Goal: Information Seeking & Learning: Learn about a topic

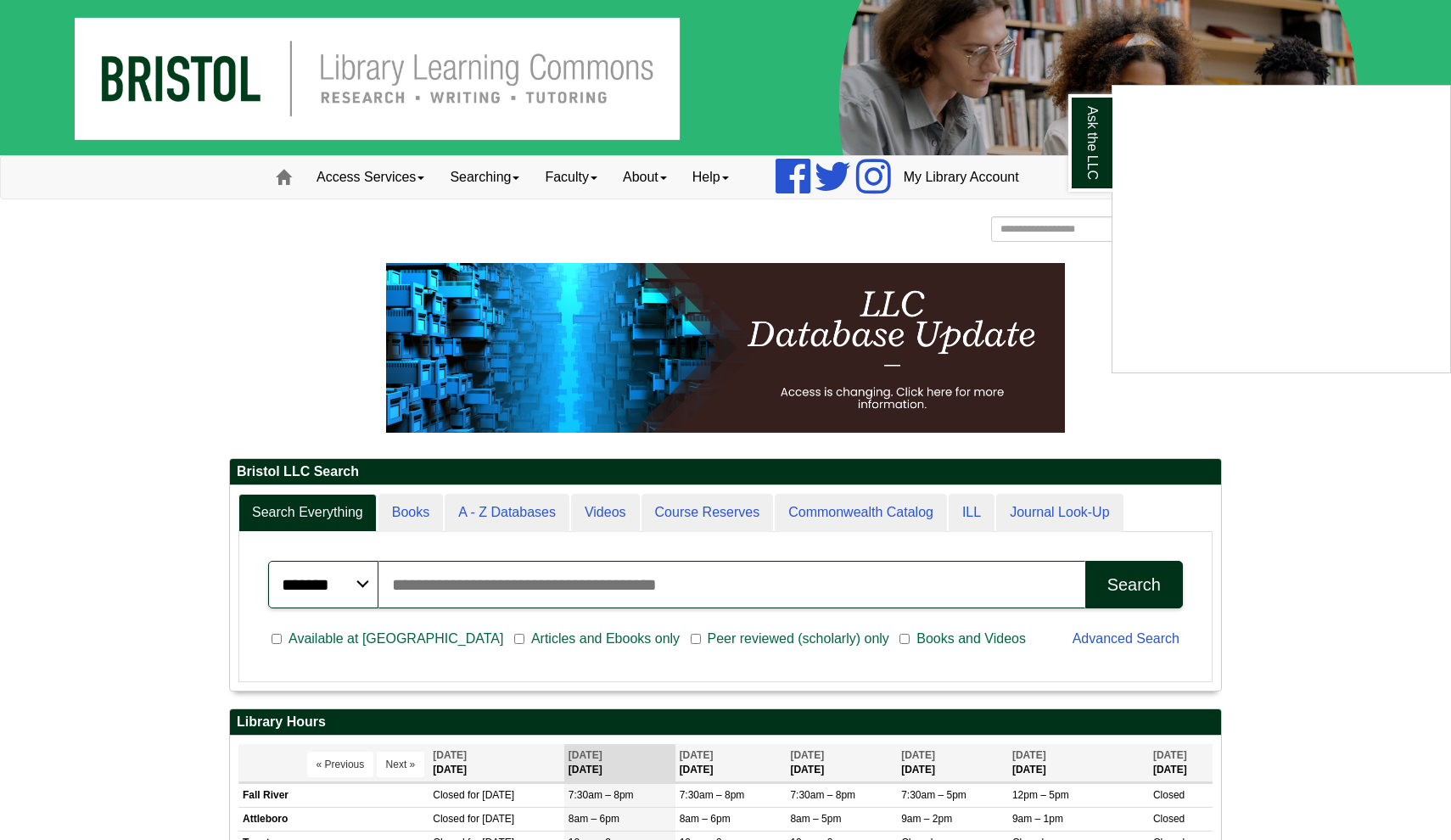
click at [411, 512] on div "Ask the LLC" at bounding box center [725, 420] width 1451 height 840
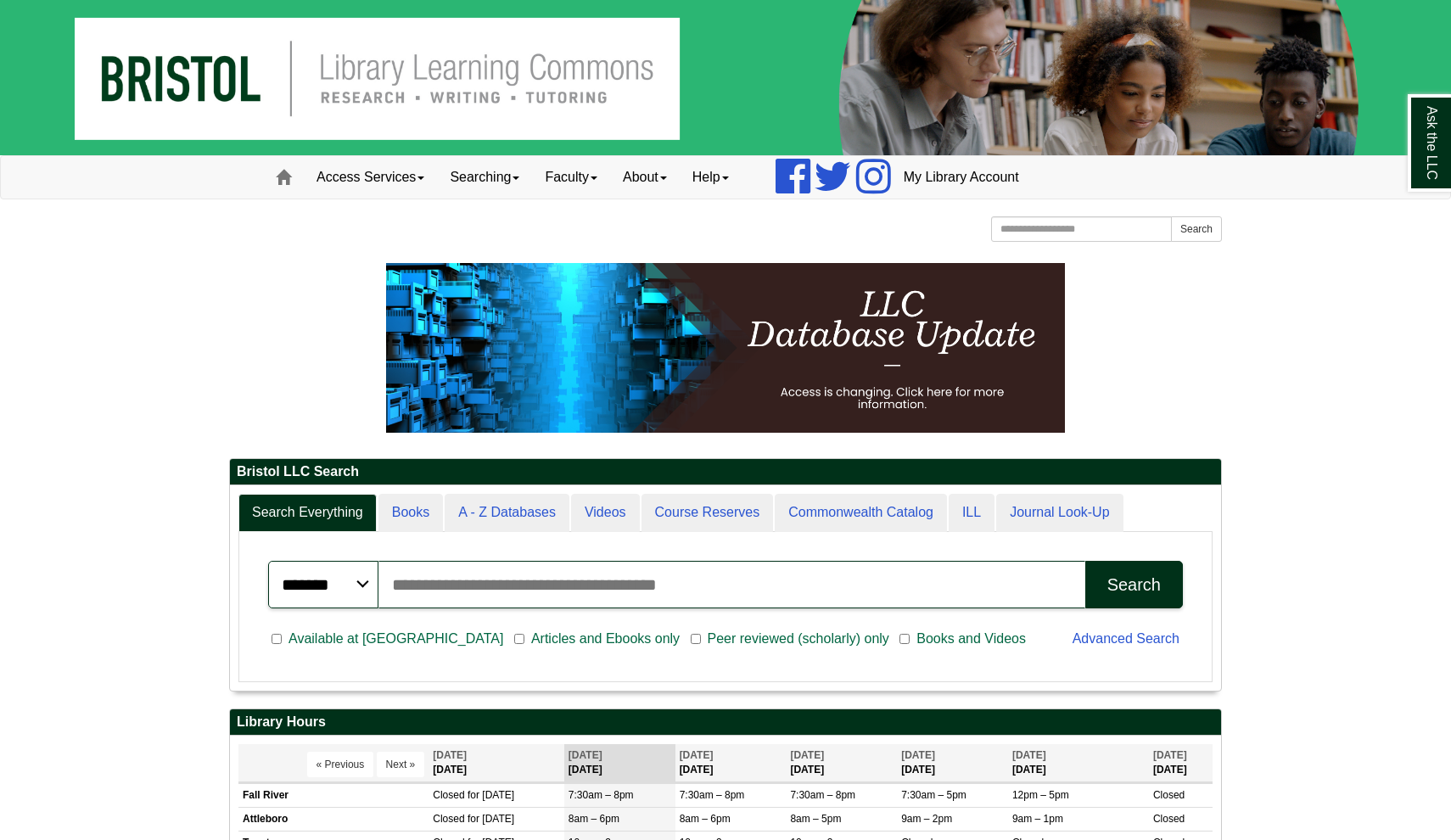
scroll to position [205, 991]
click at [428, 588] on input "Search articles, books, journals & more" at bounding box center [732, 585] width 707 height 48
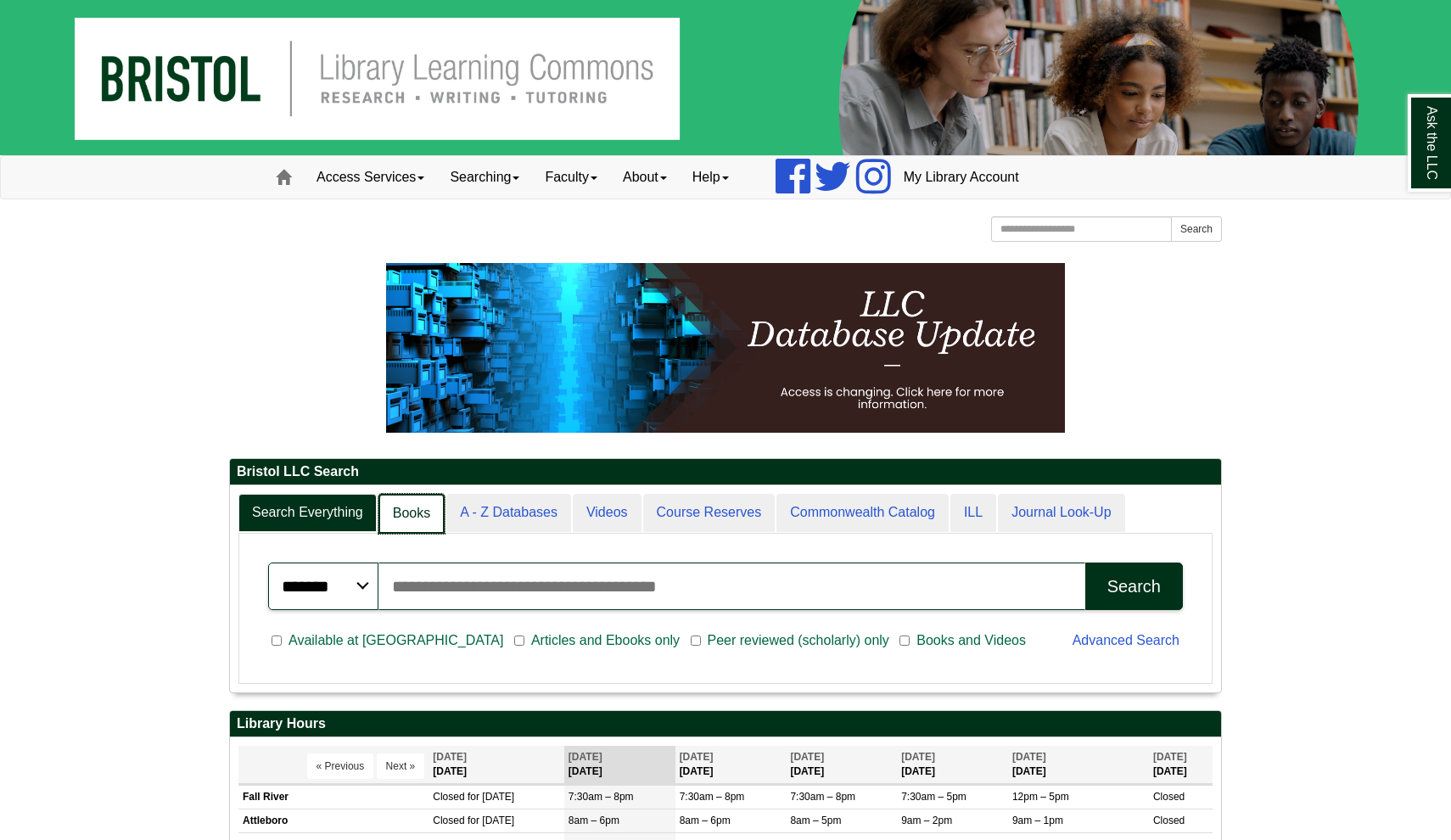
scroll to position [9, 9]
click at [405, 514] on link "Books" at bounding box center [411, 513] width 66 height 40
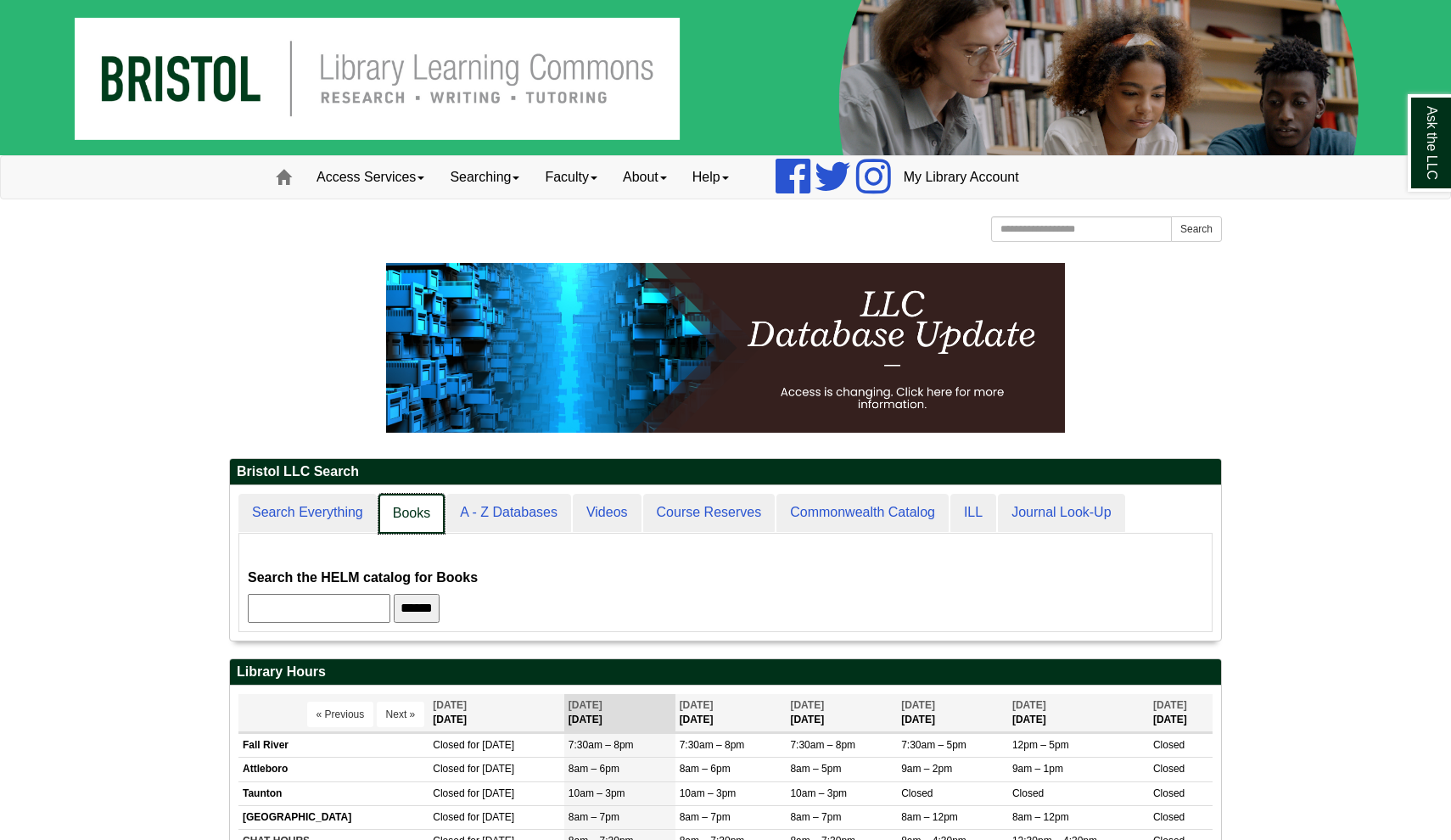
click at [405, 514] on link "Books" at bounding box center [411, 513] width 66 height 40
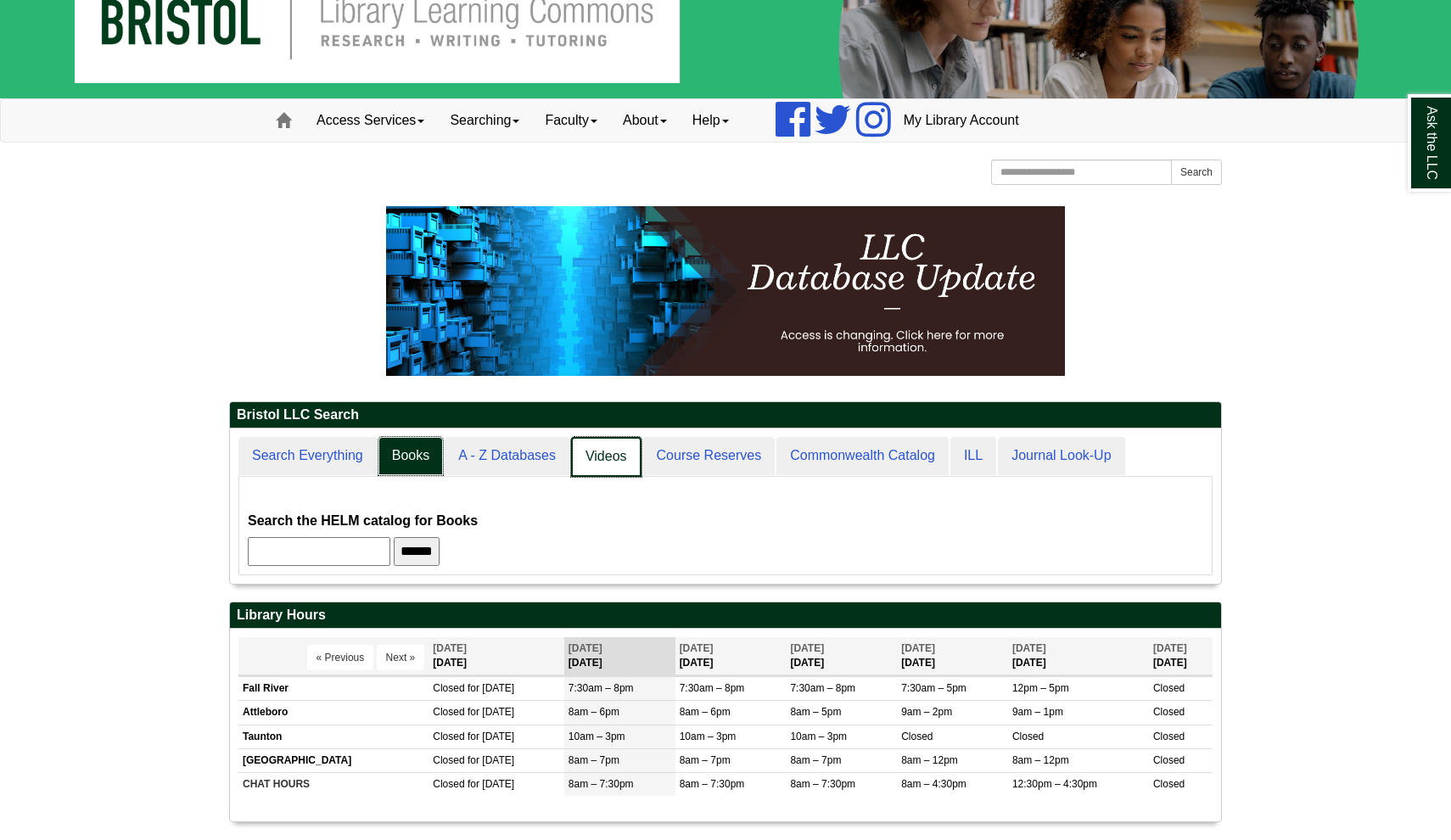
scroll to position [59, 0]
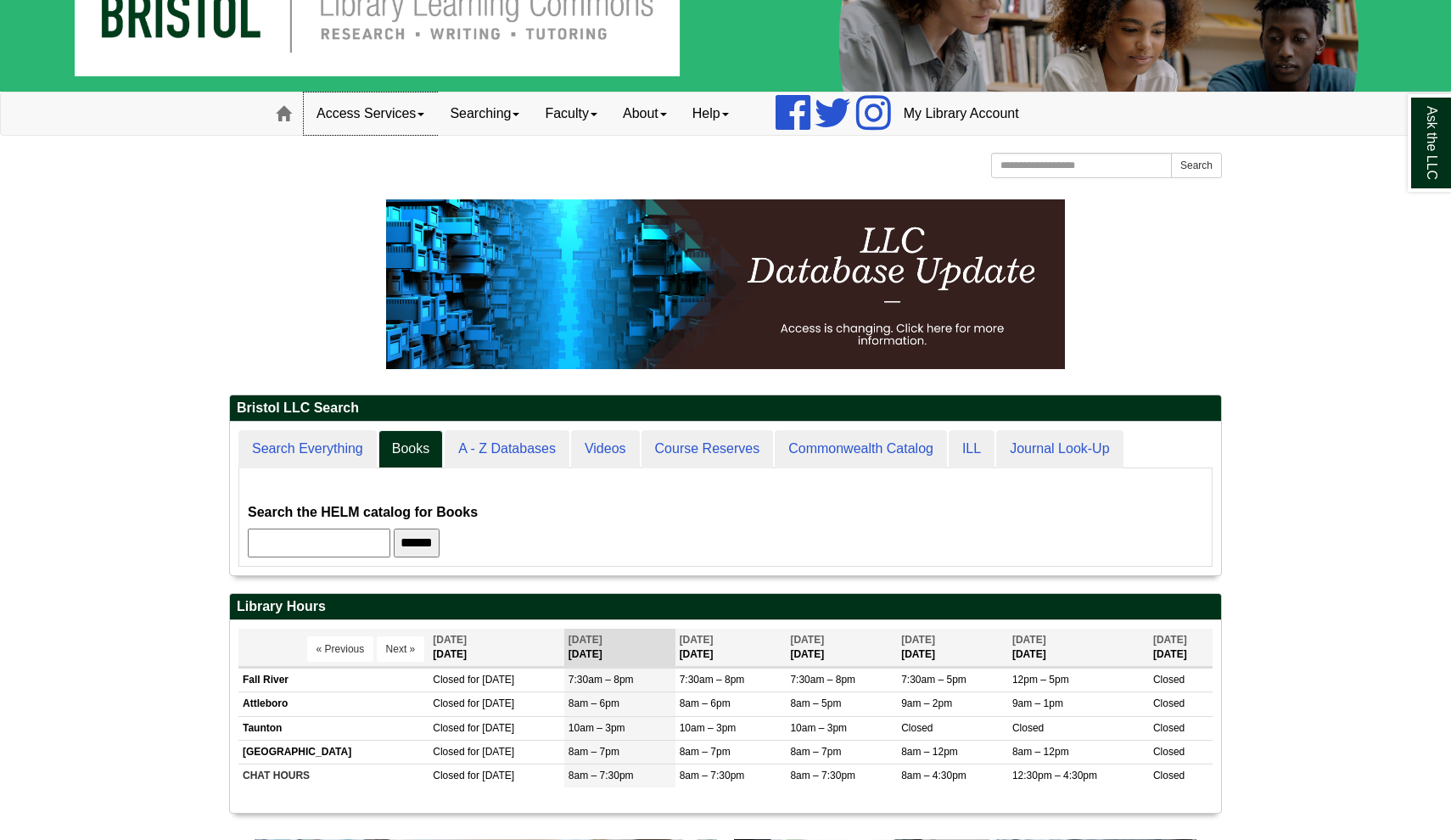
click at [407, 110] on link "Access Services" at bounding box center [371, 113] width 133 height 43
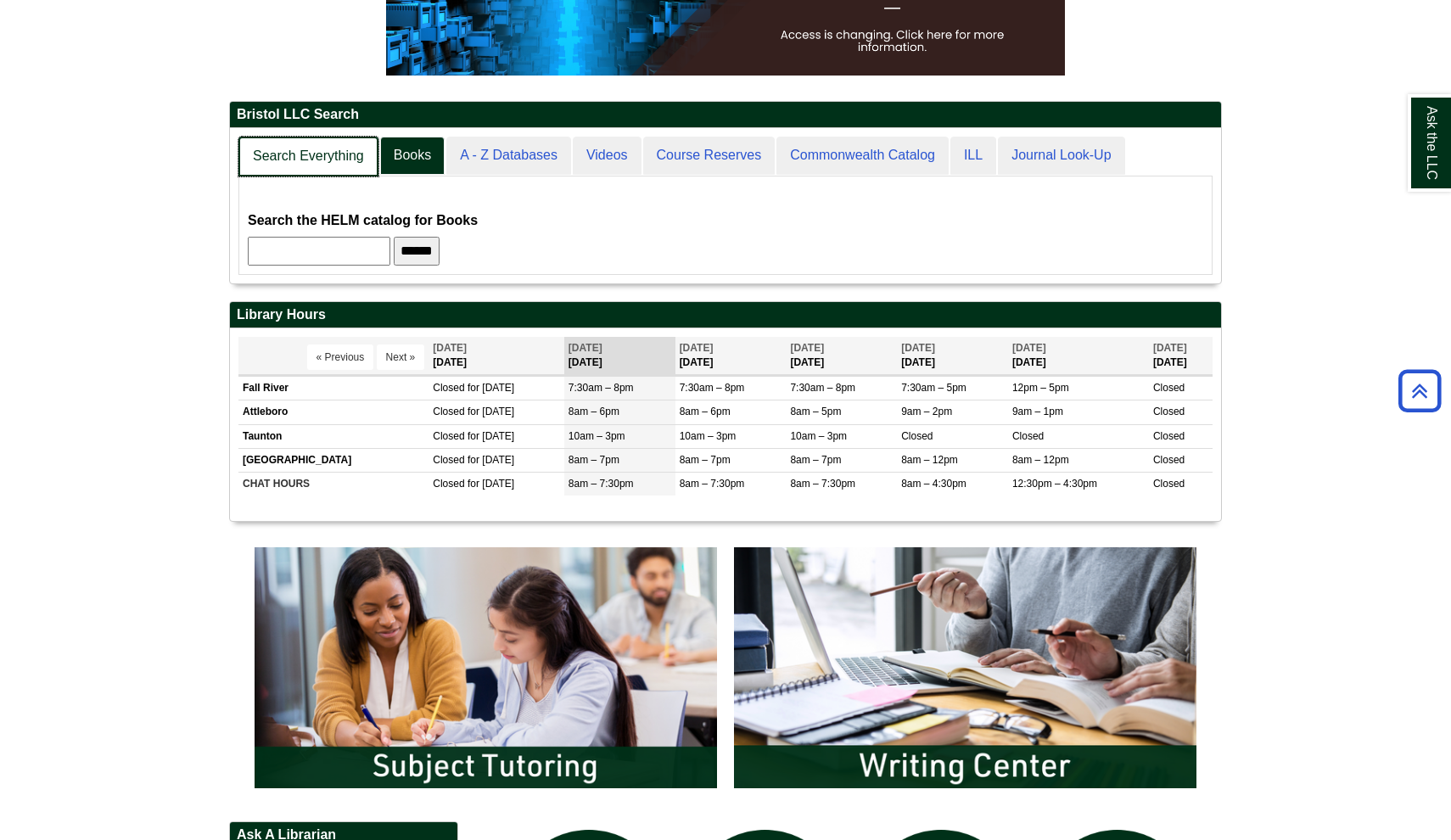
scroll to position [154, 991]
click at [305, 146] on link "Search Everything" at bounding box center [308, 156] width 140 height 40
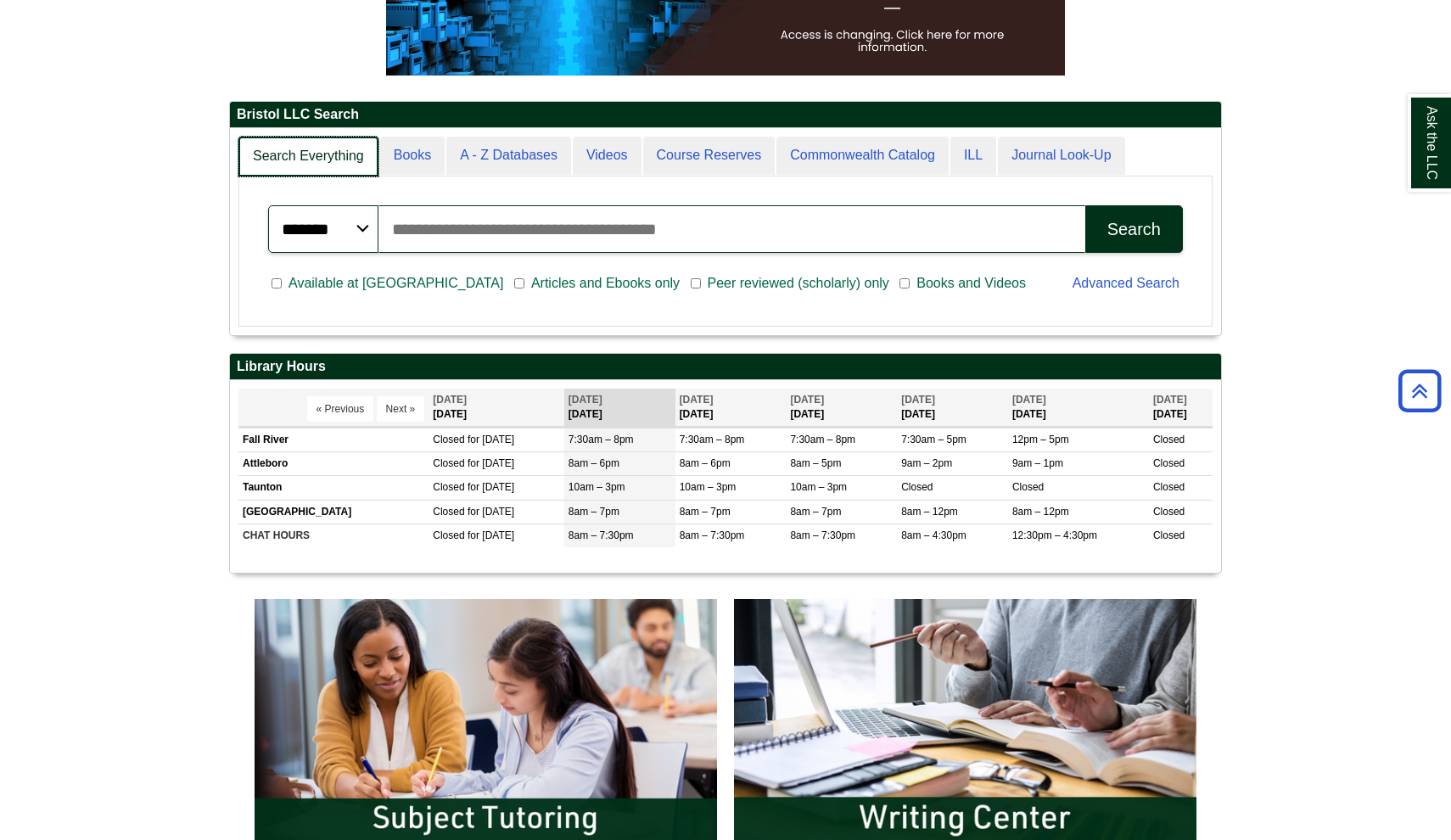
click at [305, 146] on link "Search Everything" at bounding box center [308, 156] width 140 height 40
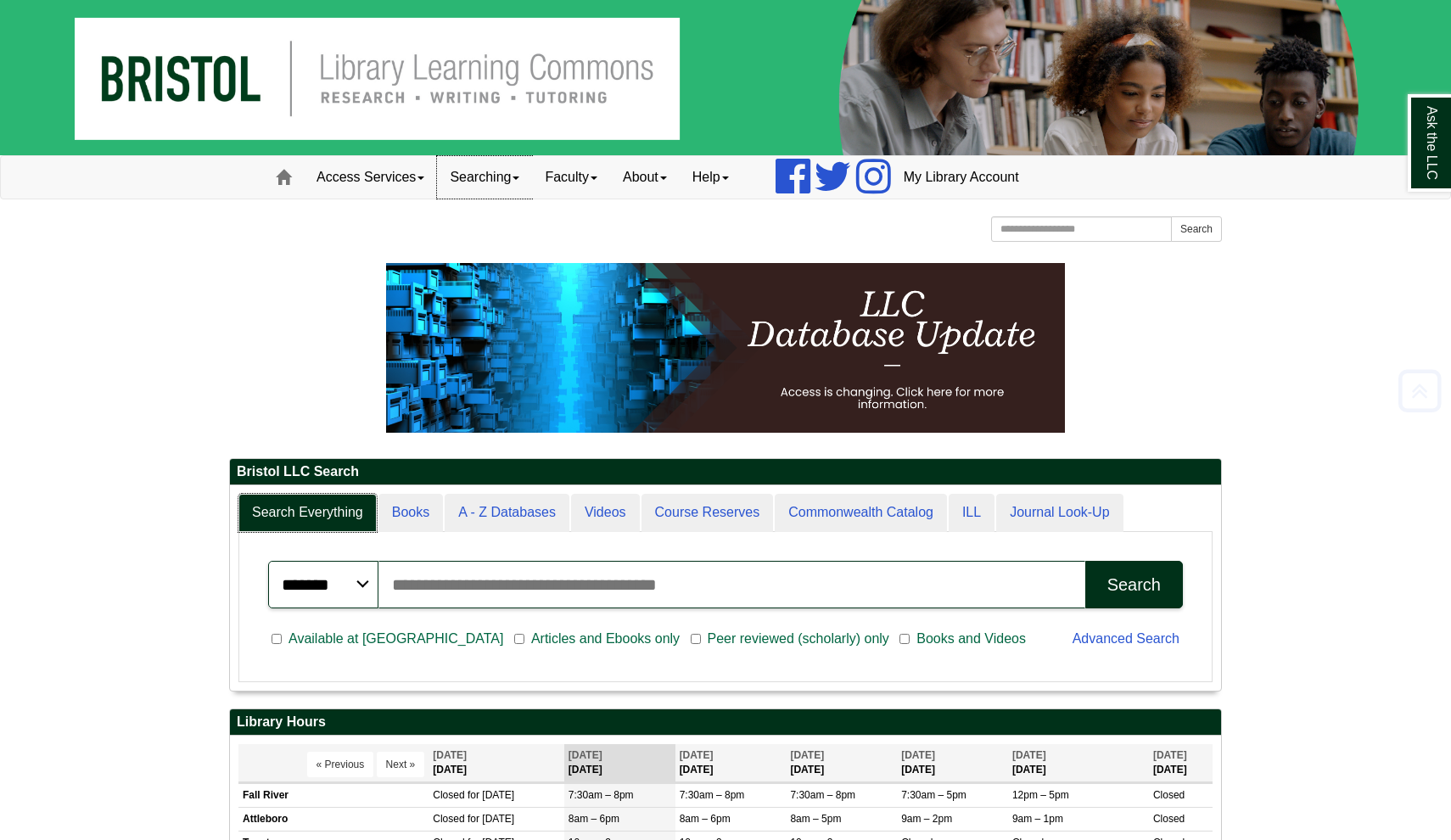
scroll to position [0, 0]
click at [490, 183] on link "Searching" at bounding box center [484, 177] width 95 height 43
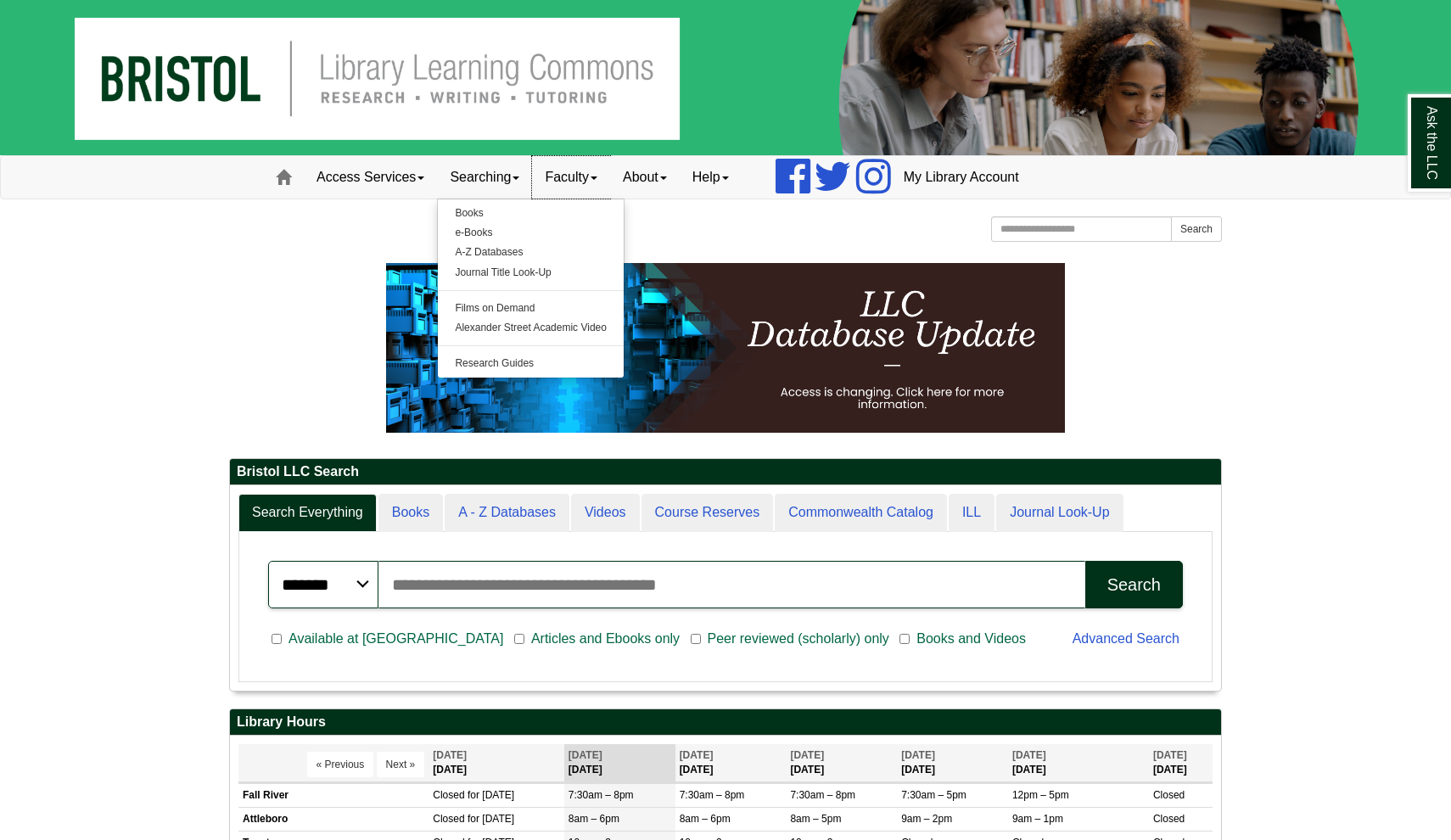
click at [555, 186] on link "Faculty" at bounding box center [571, 177] width 78 height 43
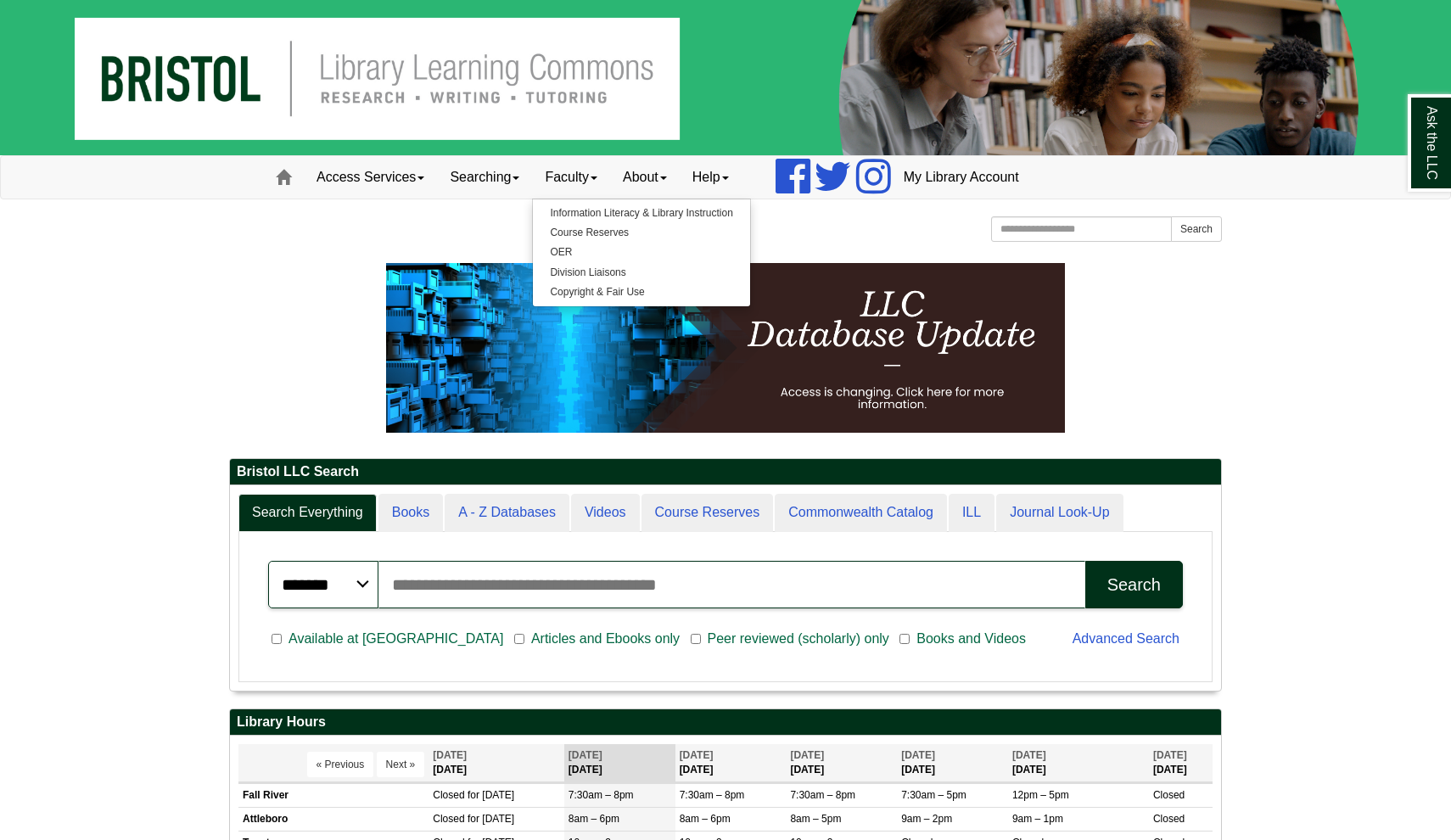
click at [491, 222] on div "[GEOGRAPHIC_DATA] [GEOGRAPHIC_DATA] Learning Commons Homepage Homepage Home Sea…" at bounding box center [726, 231] width 993 height 30
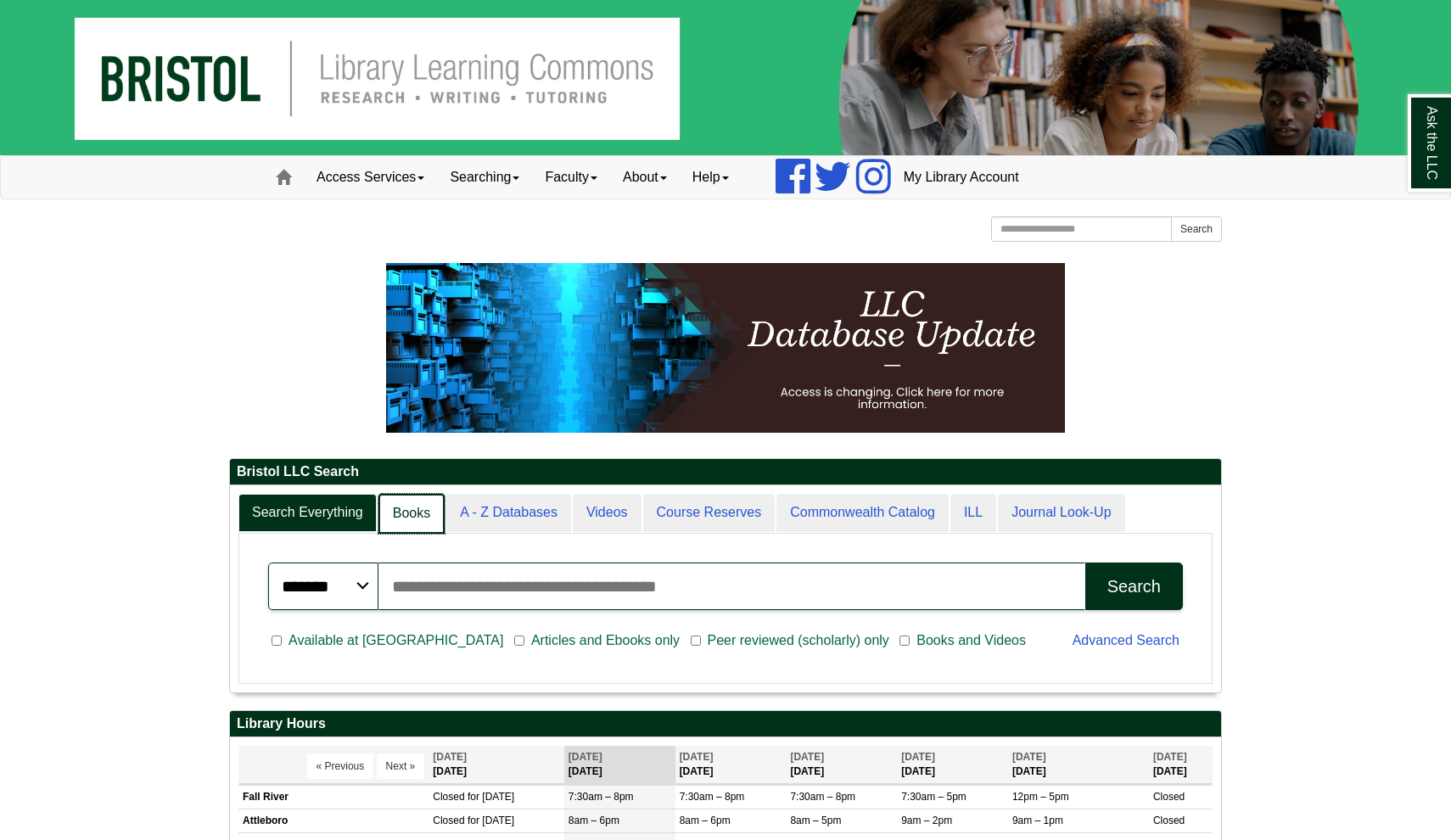
scroll to position [206, 991]
click at [487, 517] on link "A - Z Databases" at bounding box center [508, 513] width 127 height 40
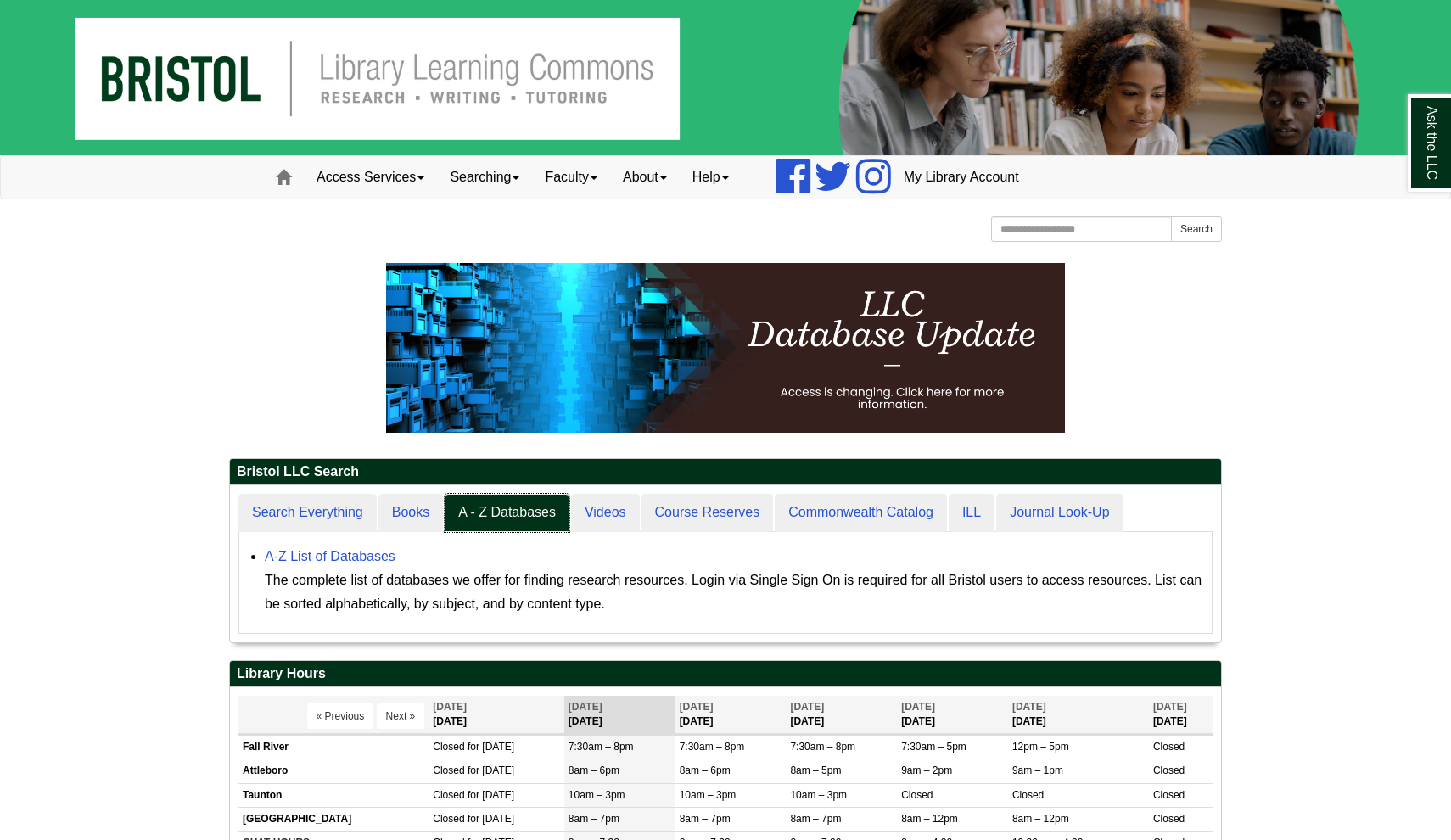
scroll to position [156, 991]
click at [348, 550] on link "A-Z List of Databases" at bounding box center [330, 556] width 130 height 14
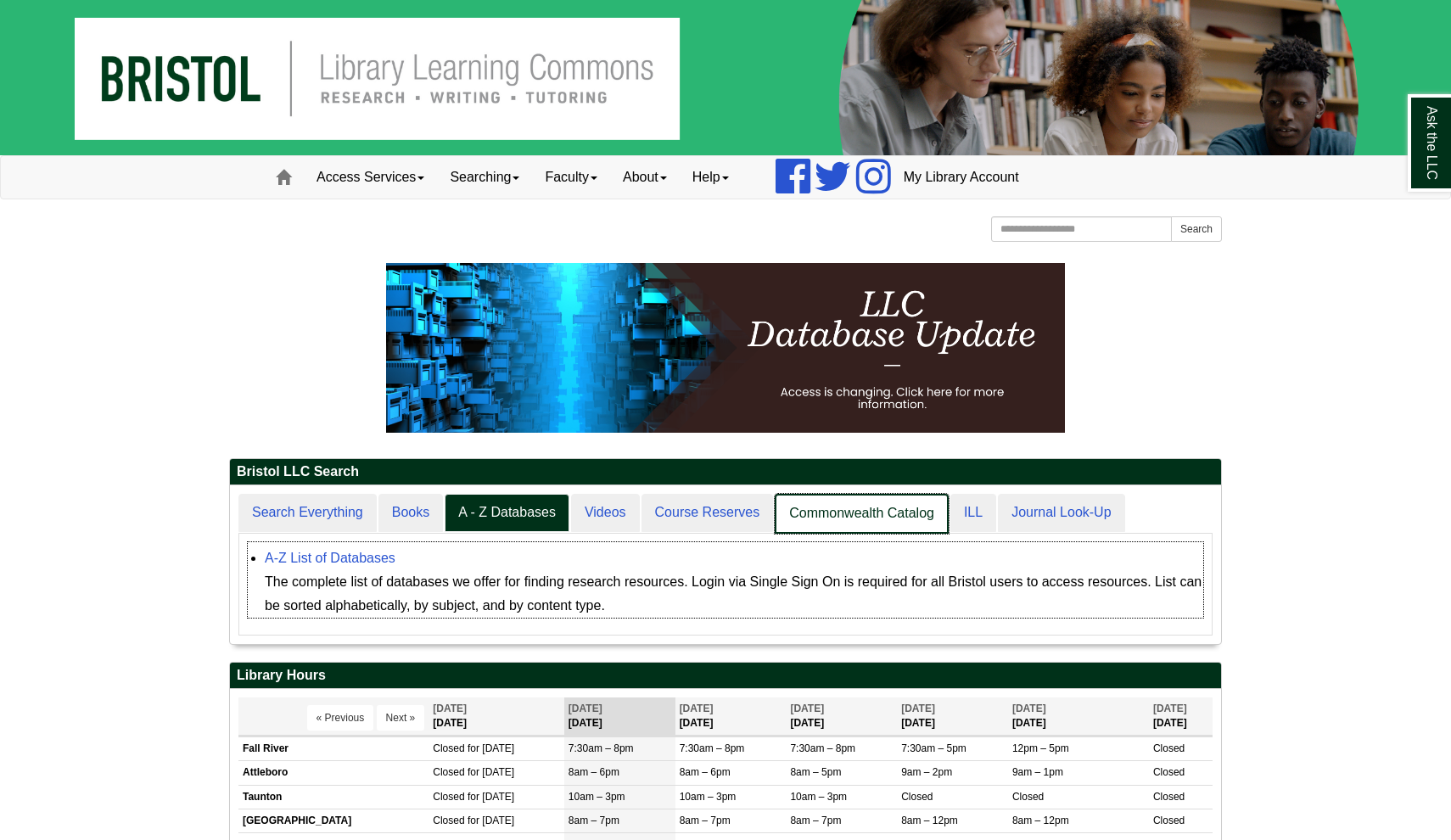
scroll to position [158, 991]
click at [338, 505] on link "Search Everything" at bounding box center [308, 513] width 140 height 40
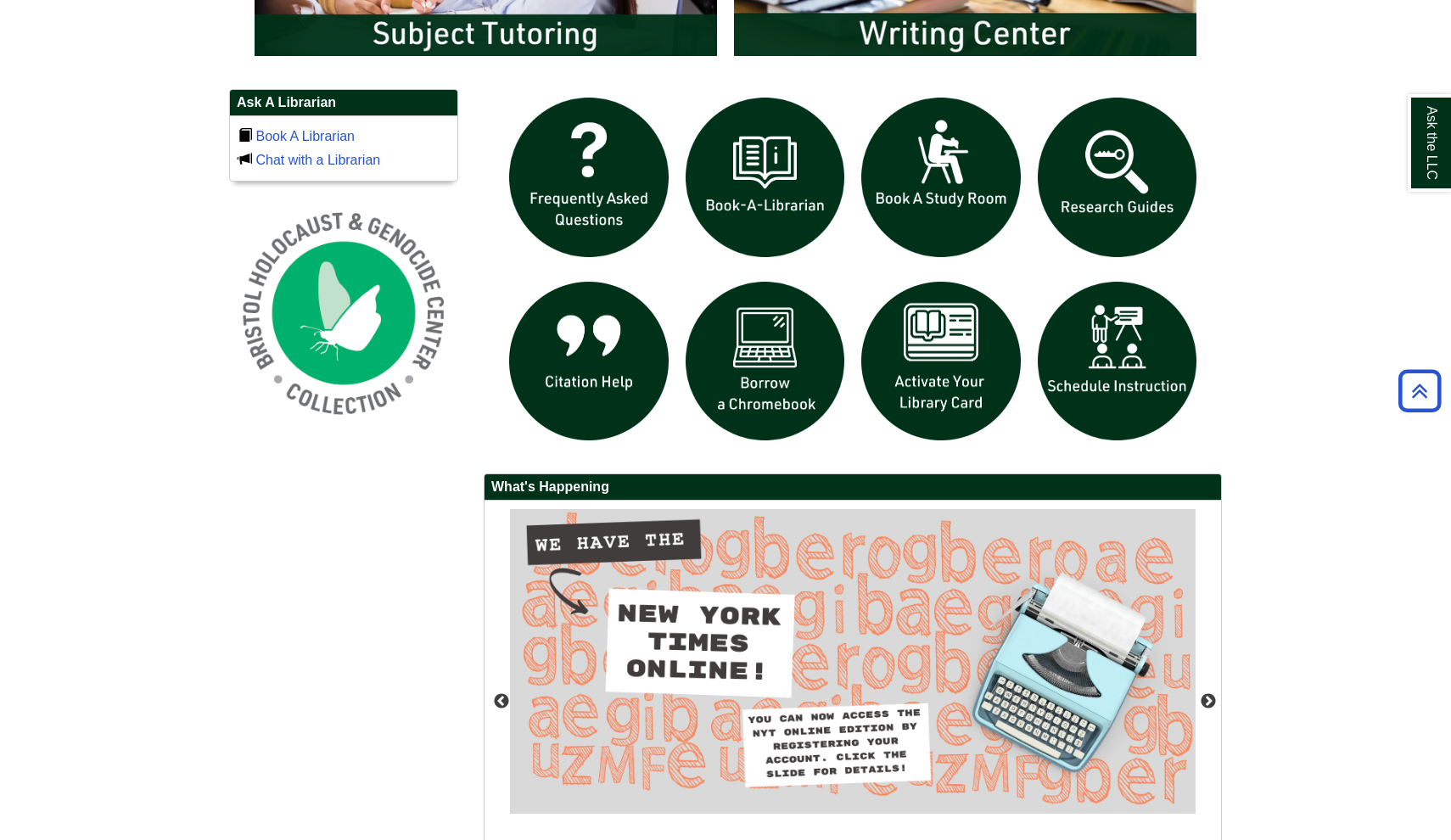
scroll to position [1135, 0]
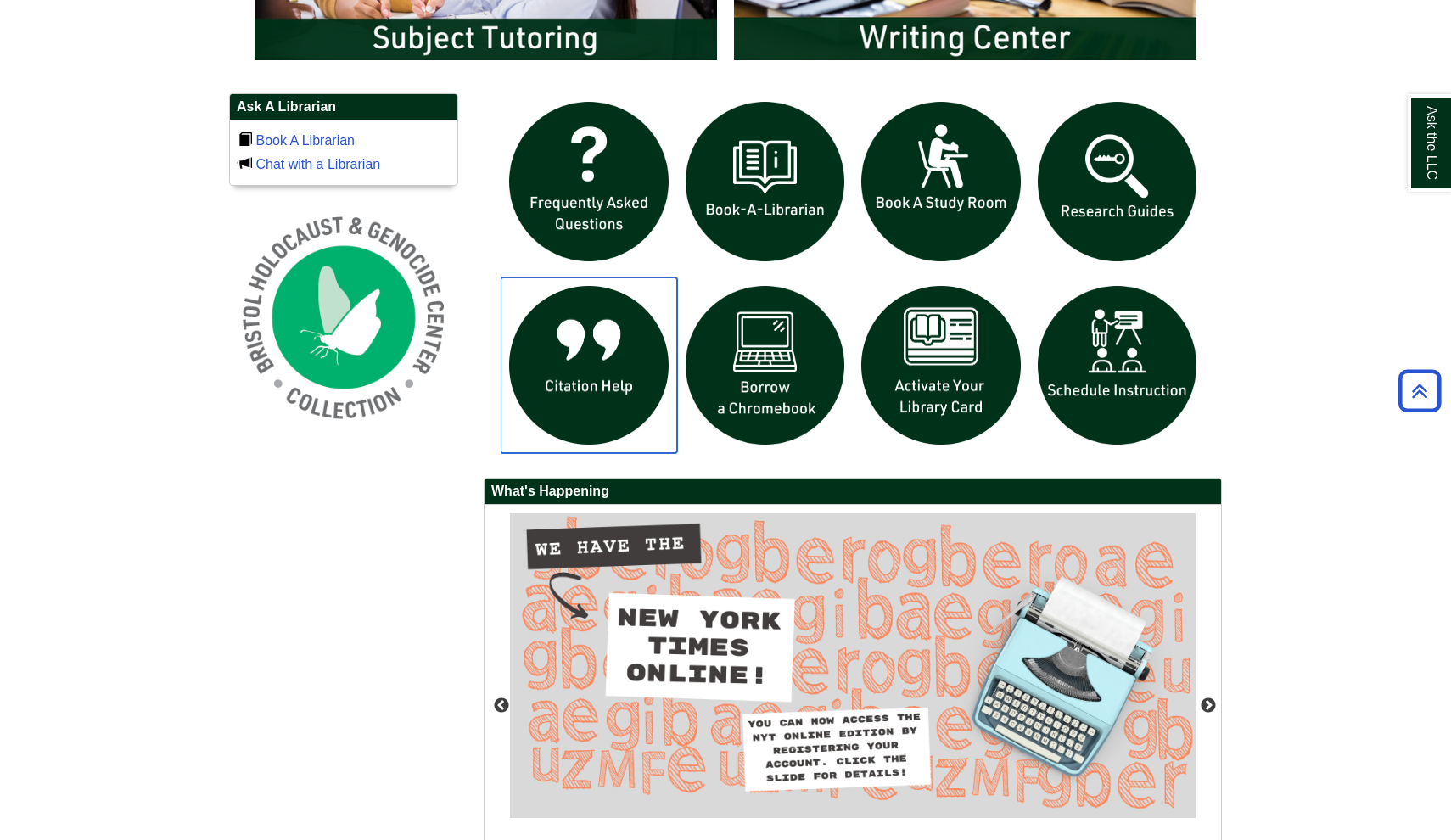
click at [628, 397] on img "slideshow" at bounding box center [589, 365] width 176 height 176
